Goal: Use online tool/utility: Use online tool/utility

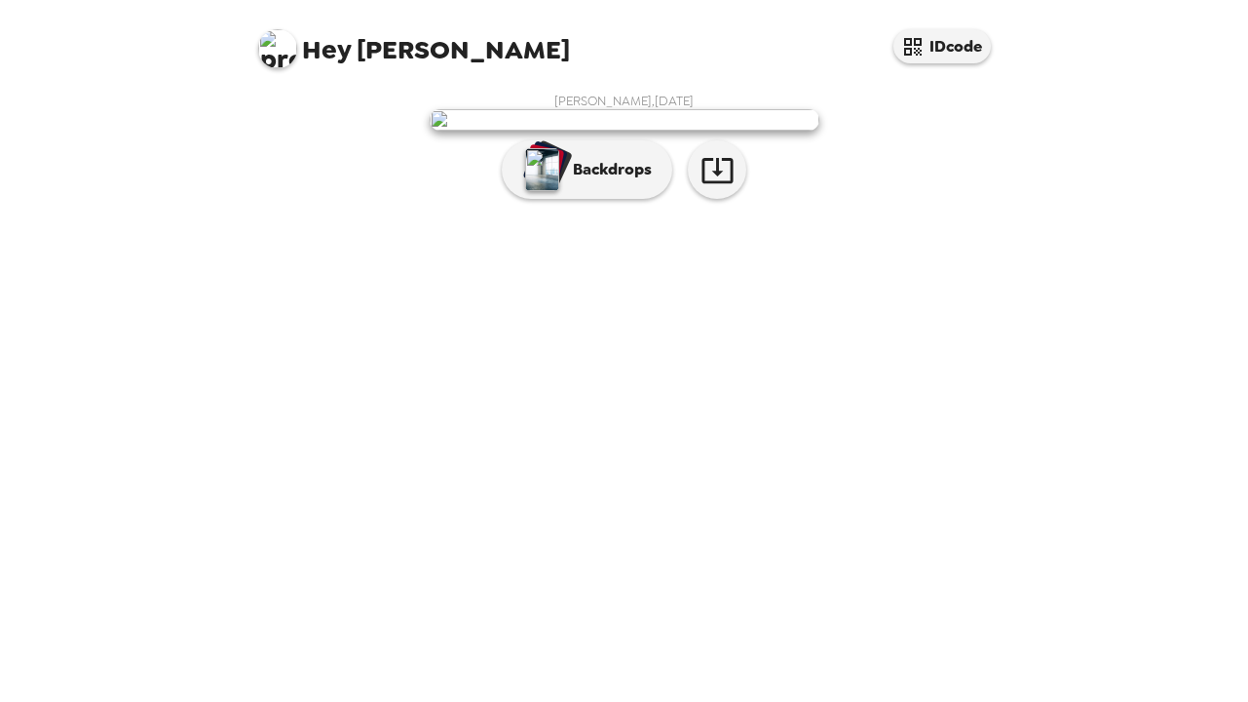
scroll to position [3, 0]
click at [590, 181] on p "Backdrops" at bounding box center [607, 169] width 89 height 23
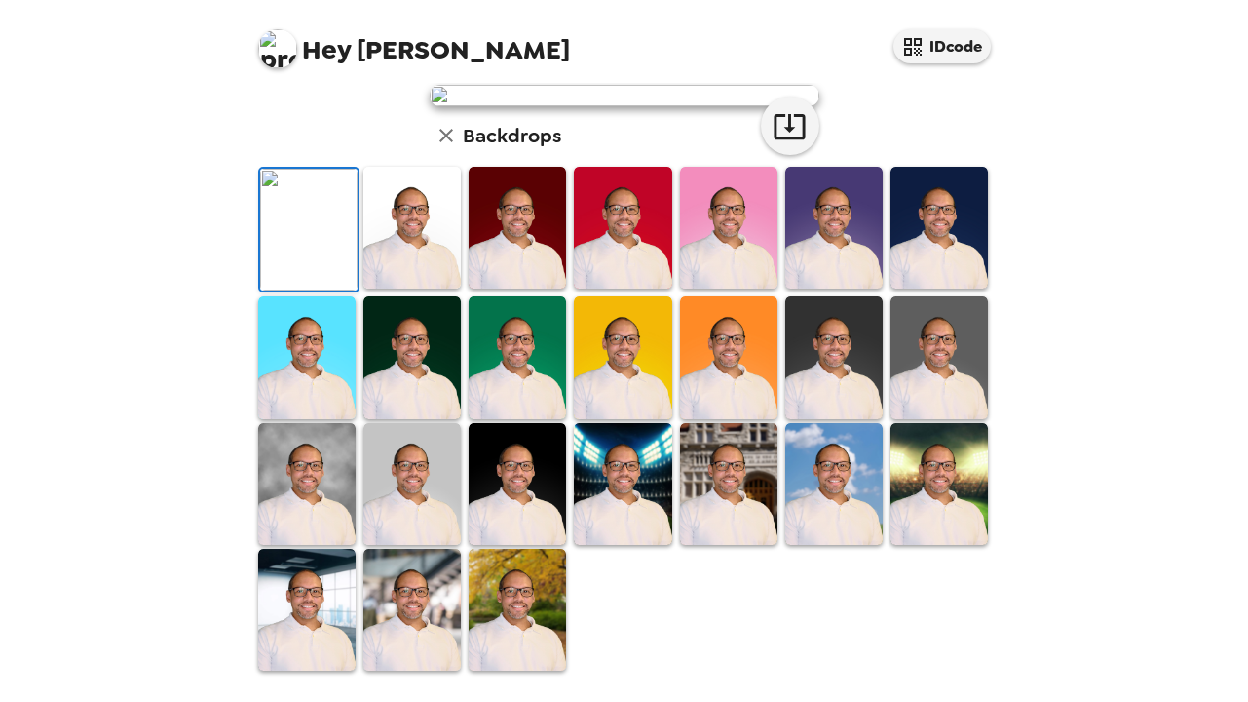
scroll to position [480, 0]
click at [510, 604] on img at bounding box center [517, 610] width 97 height 122
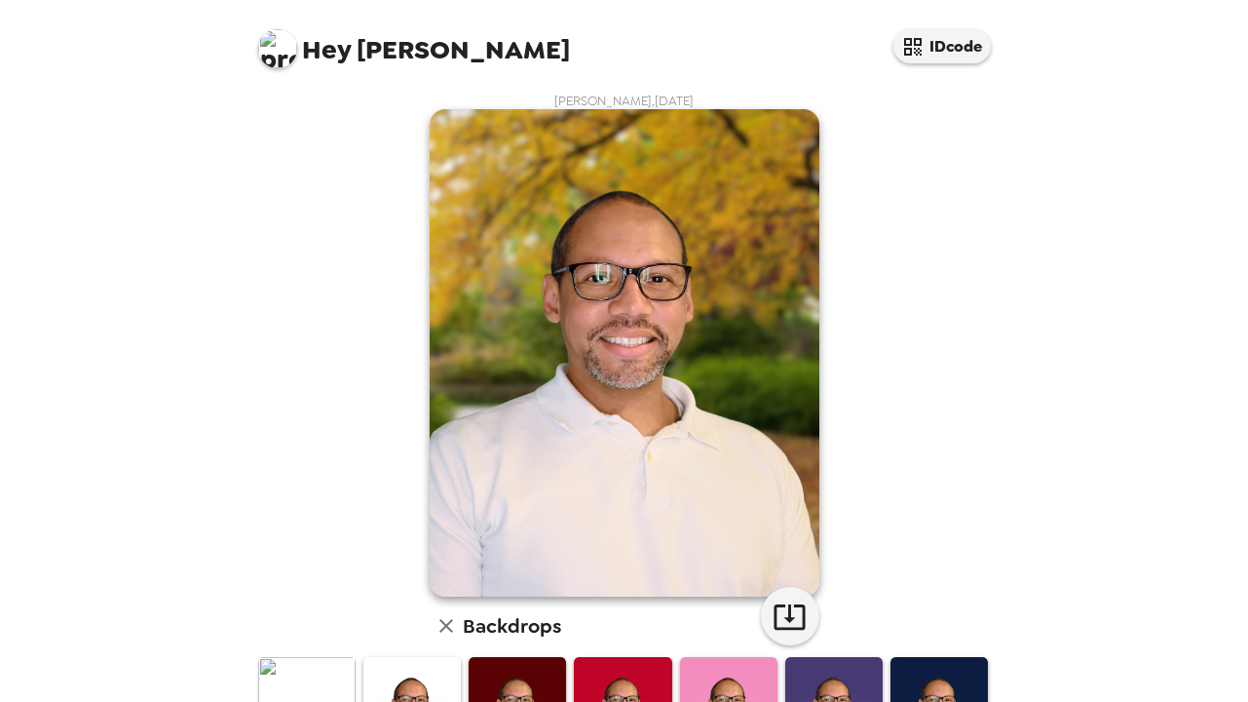
scroll to position [97, 0]
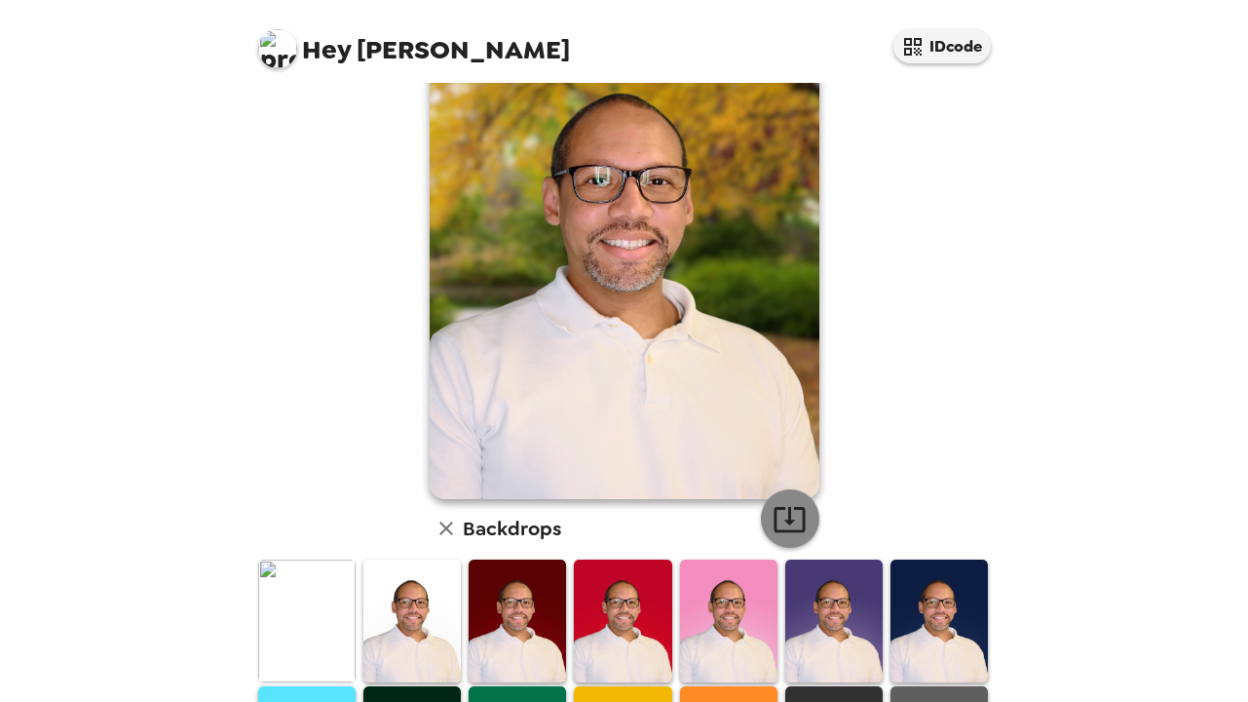
click at [791, 523] on icon "button" at bounding box center [790, 519] width 34 height 34
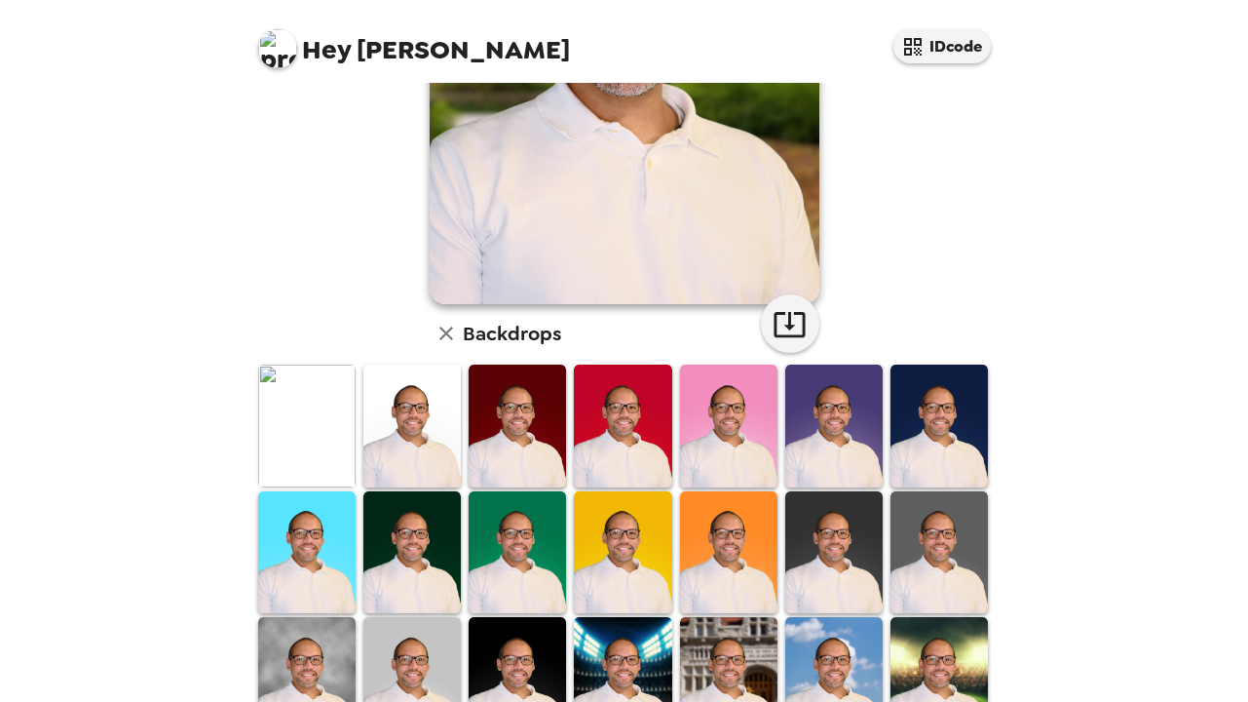
scroll to position [480, 0]
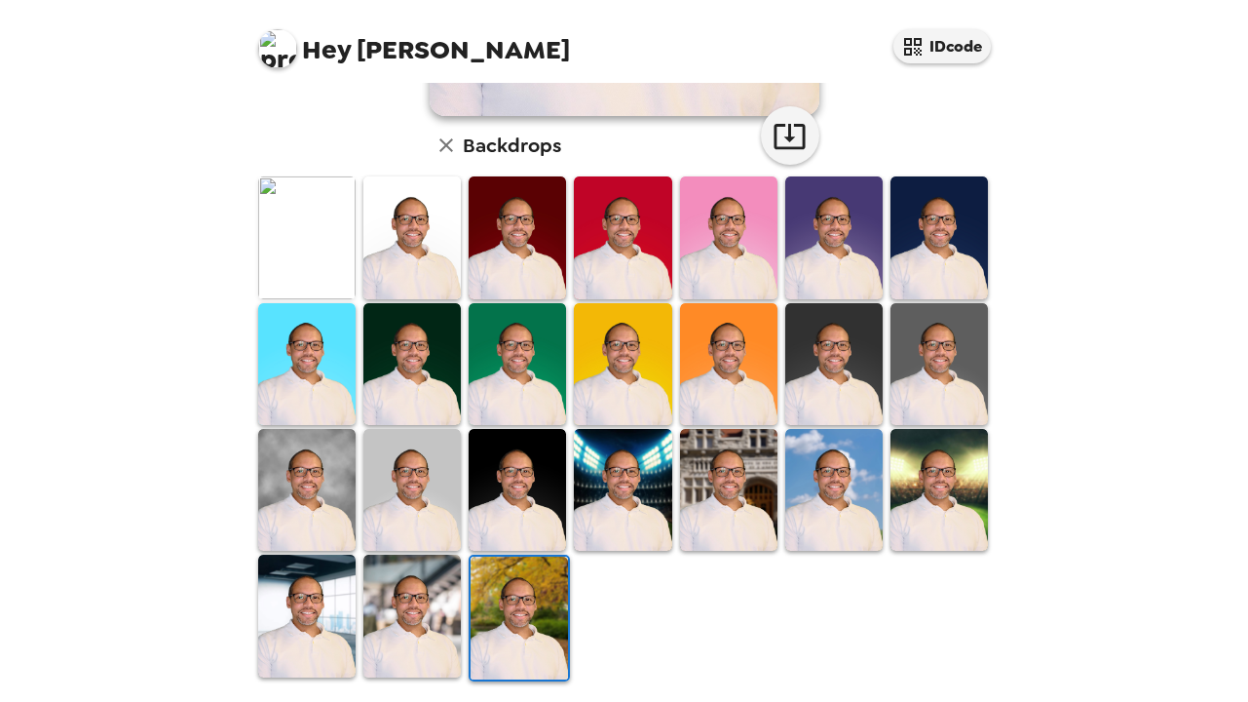
click at [493, 610] on img at bounding box center [519, 617] width 97 height 122
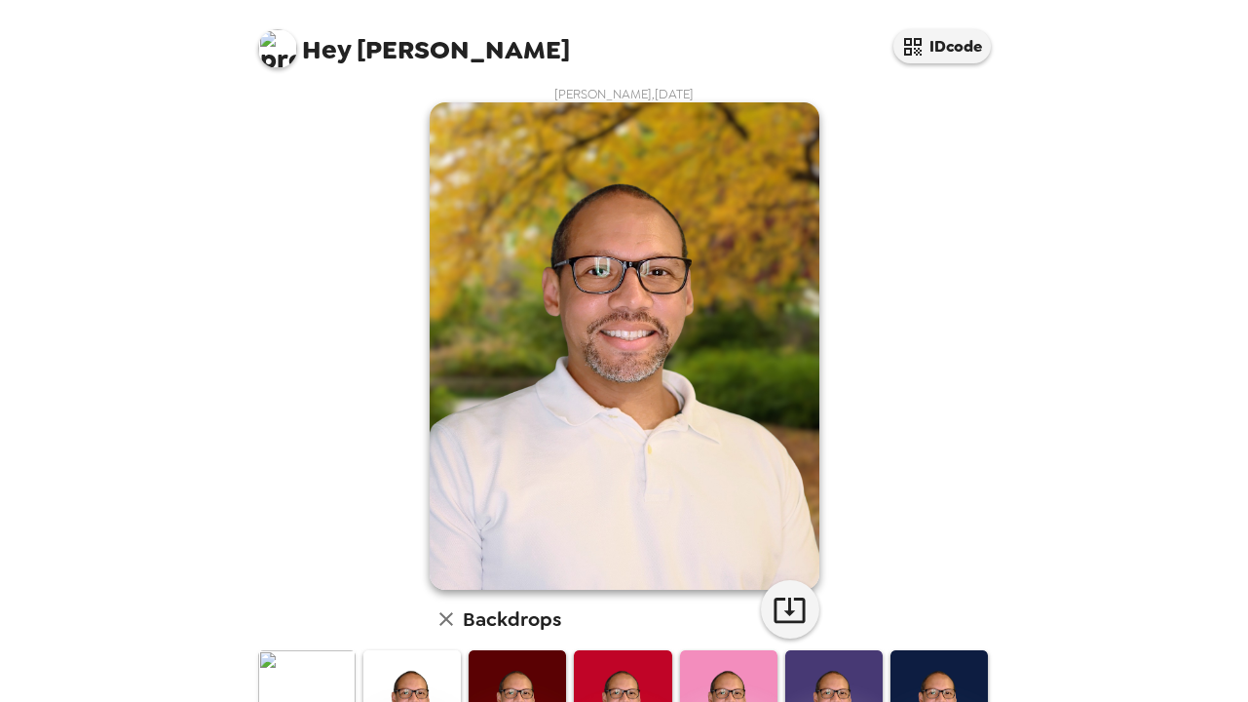
scroll to position [0, 0]
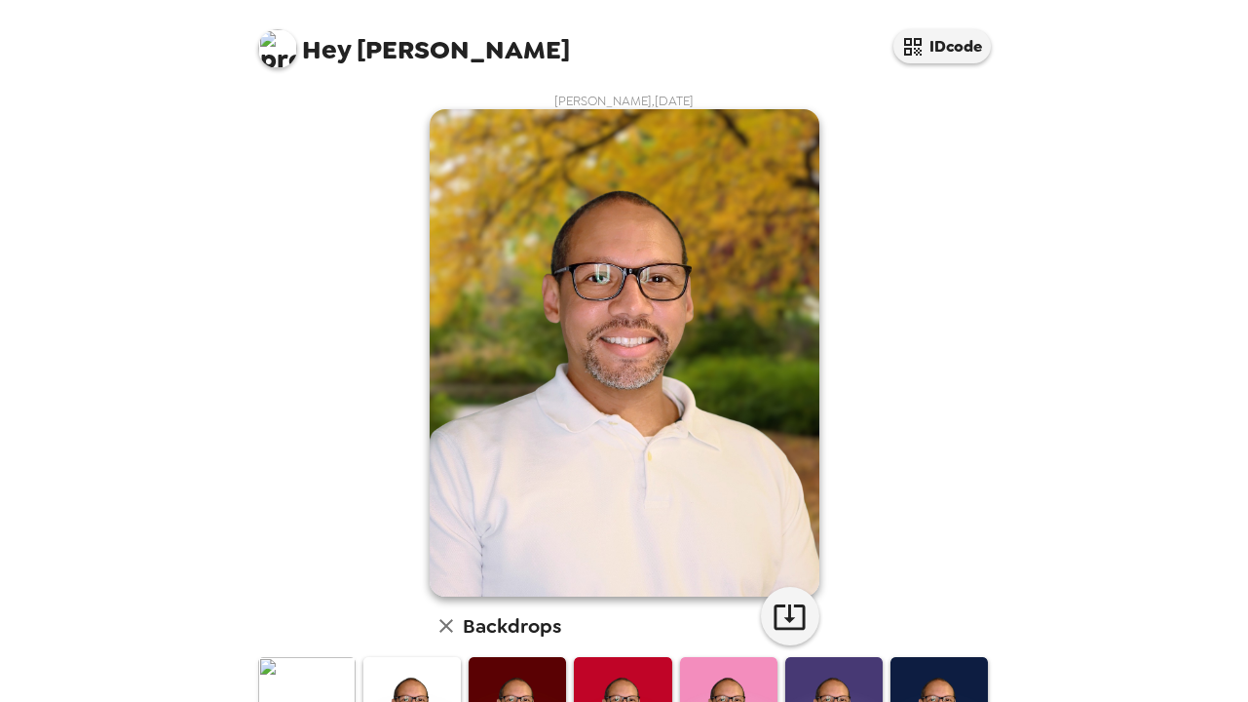
click at [640, 345] on img at bounding box center [625, 352] width 390 height 487
click at [626, 303] on img at bounding box center [625, 352] width 390 height 487
click at [703, 451] on img at bounding box center [625, 352] width 390 height 487
click at [703, 445] on img at bounding box center [625, 352] width 390 height 487
click at [684, 397] on img at bounding box center [625, 352] width 390 height 487
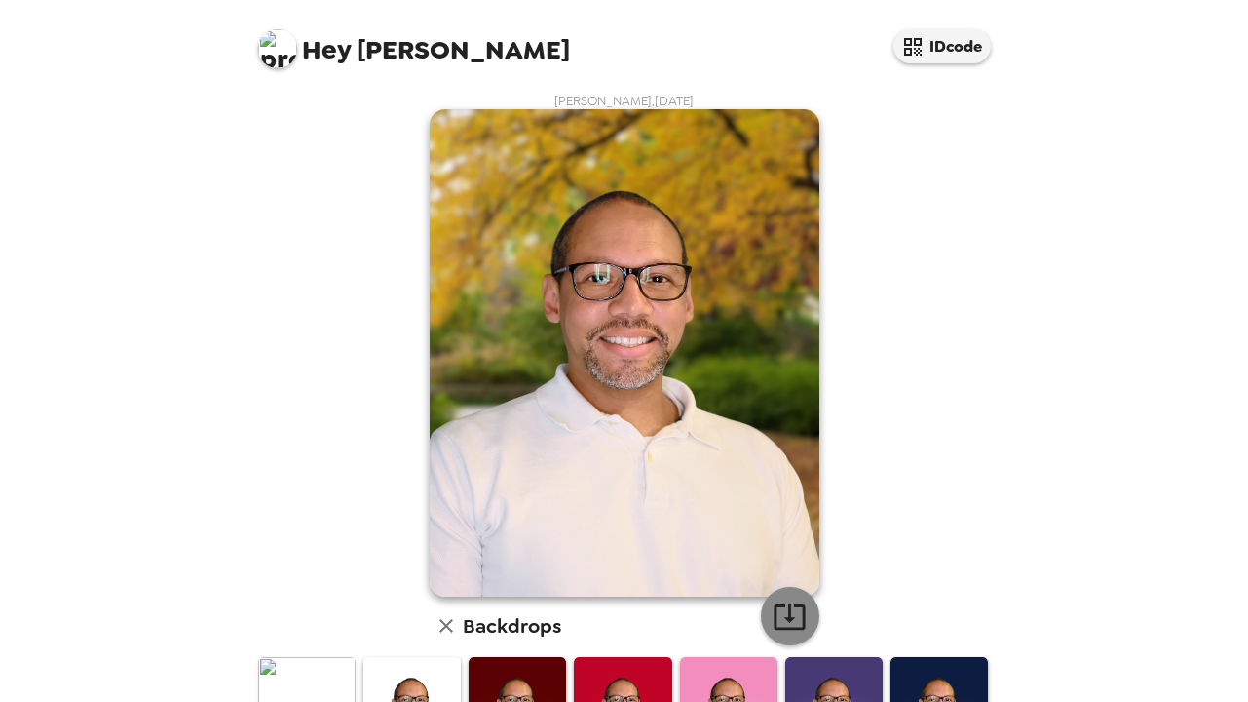
click at [777, 597] on button "button" at bounding box center [790, 616] width 58 height 58
